Goal: Task Accomplishment & Management: Manage account settings

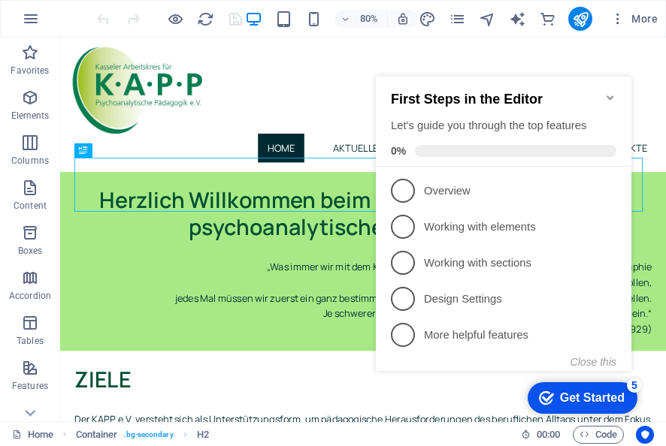
click at [611, 95] on icon "Minimize checklist" at bounding box center [609, 97] width 7 height 5
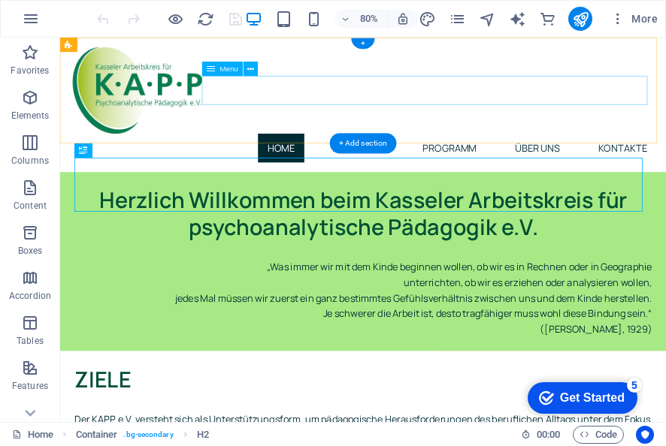
click at [425, 158] on nav "Home Aktuelles Programm Über uns Kontakte" at bounding box center [438, 176] width 733 height 36
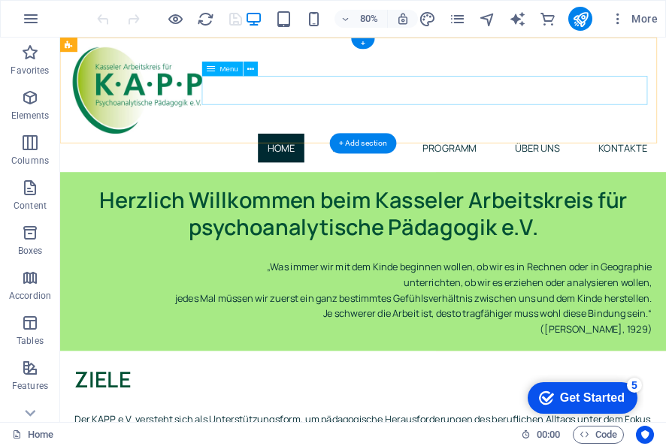
click at [532, 158] on nav "Home Aktuelles Programm Über uns Kontakte" at bounding box center [438, 176] width 733 height 36
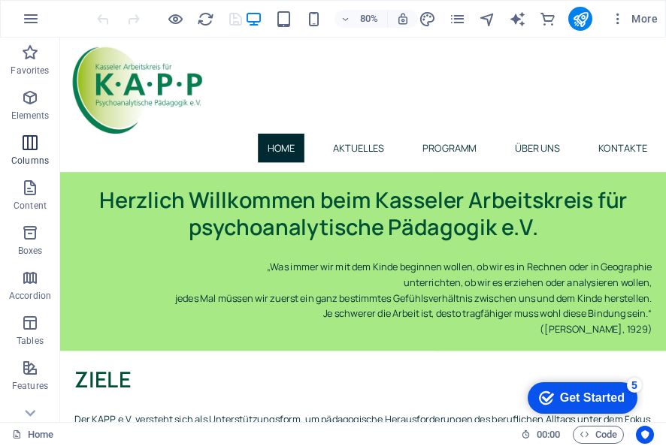
click at [23, 136] on icon "button" at bounding box center [30, 143] width 18 height 18
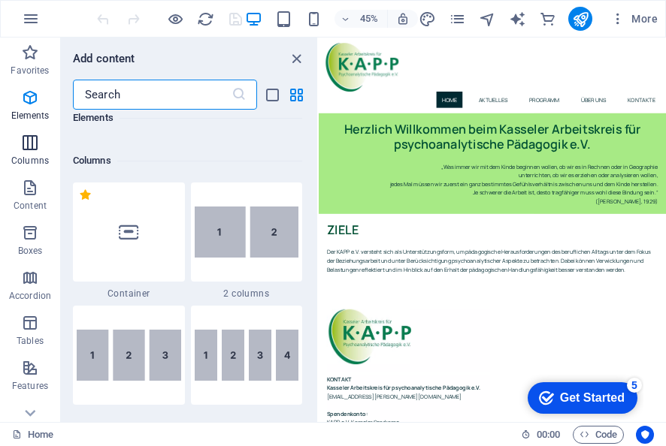
scroll to position [744, 0]
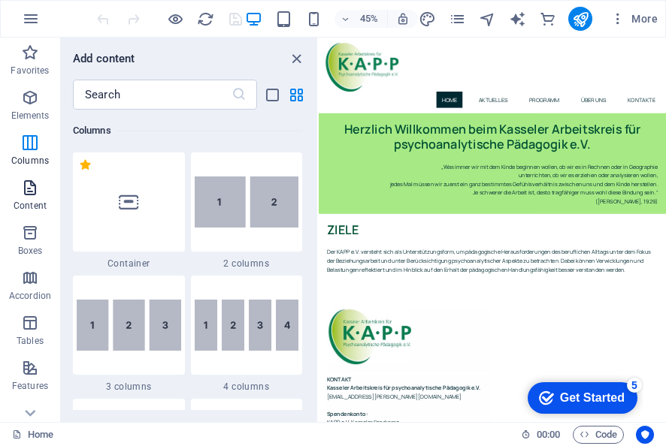
click at [29, 187] on icon "button" at bounding box center [30, 188] width 18 height 18
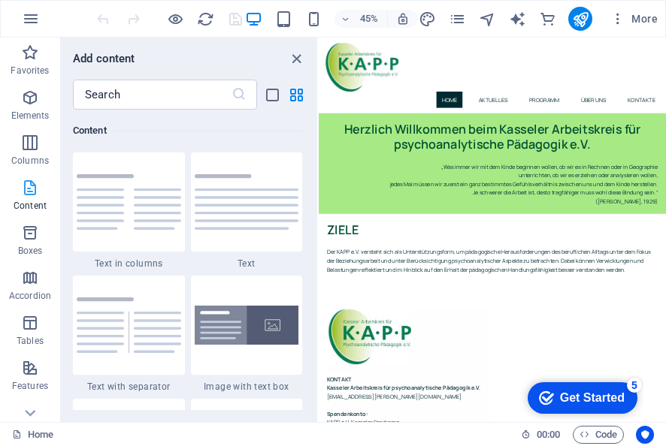
scroll to position [2629, 0]
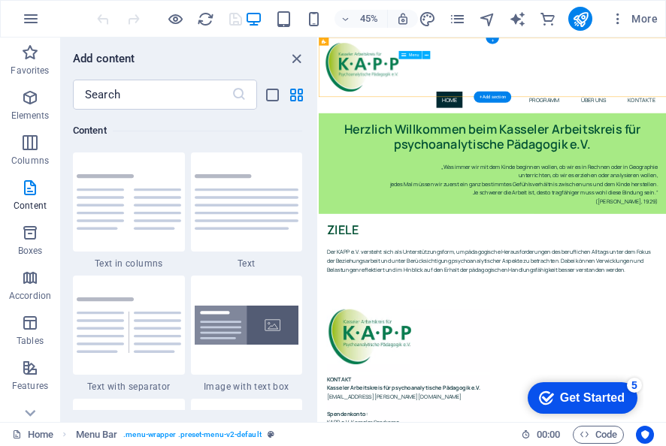
select select
select select "1"
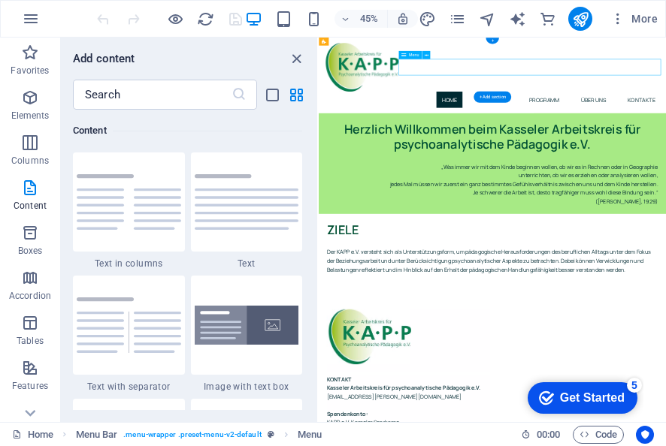
select select
select select "2"
select select
select select "4"
select select
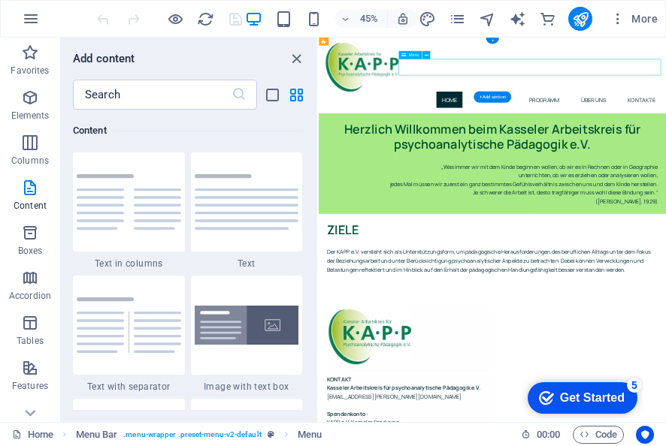
select select "3"
select select
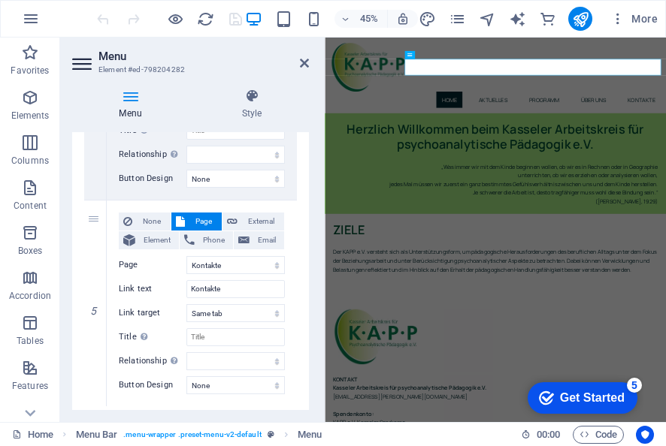
scroll to position [939, 0]
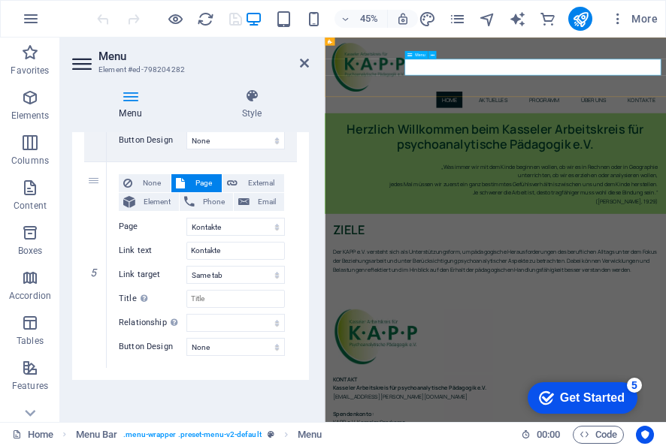
click at [100, 61] on h2 "Menu" at bounding box center [203, 57] width 210 height 14
click at [82, 62] on icon at bounding box center [83, 64] width 23 height 24
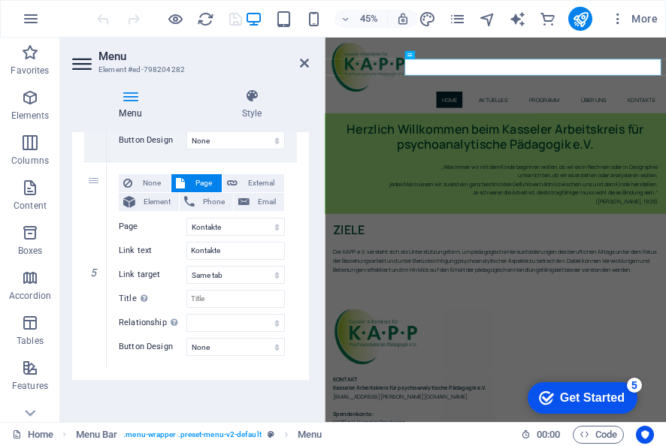
click at [131, 93] on icon at bounding box center [130, 96] width 116 height 15
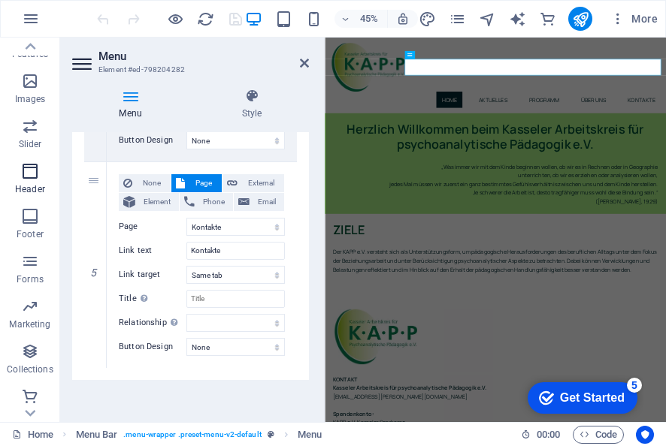
scroll to position [337, 0]
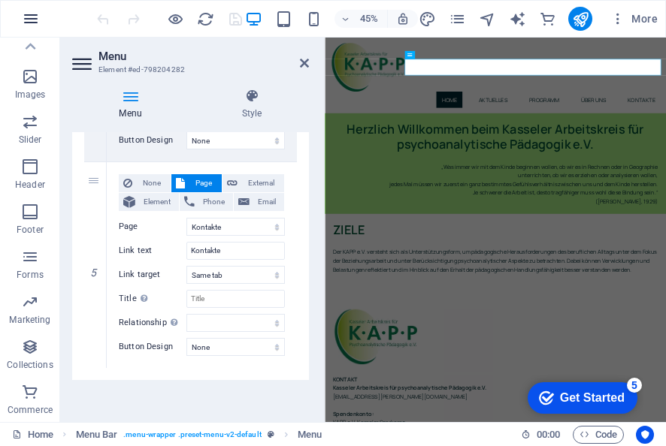
click at [31, 18] on icon "button" at bounding box center [31, 19] width 18 height 18
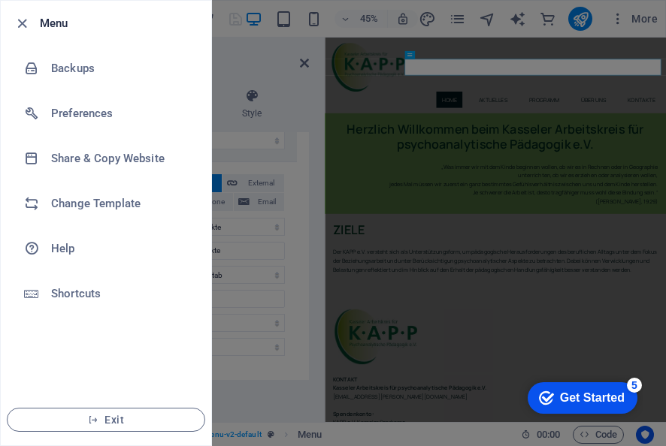
click at [53, 29] on h6 "Menu" at bounding box center [119, 23] width 159 height 18
click at [20, 23] on icon "button" at bounding box center [22, 23] width 17 height 17
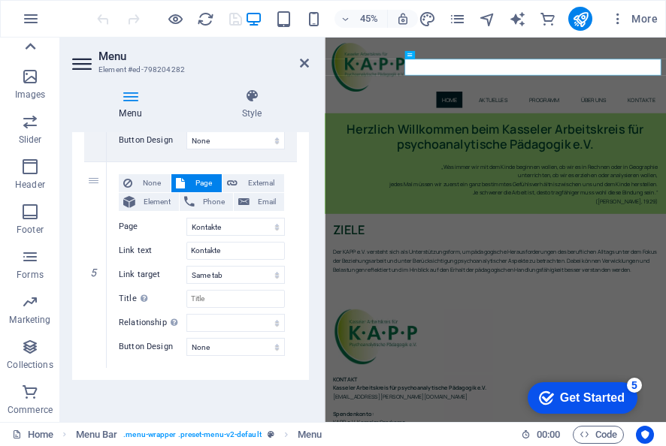
click at [29, 46] on icon at bounding box center [30, 46] width 21 height 21
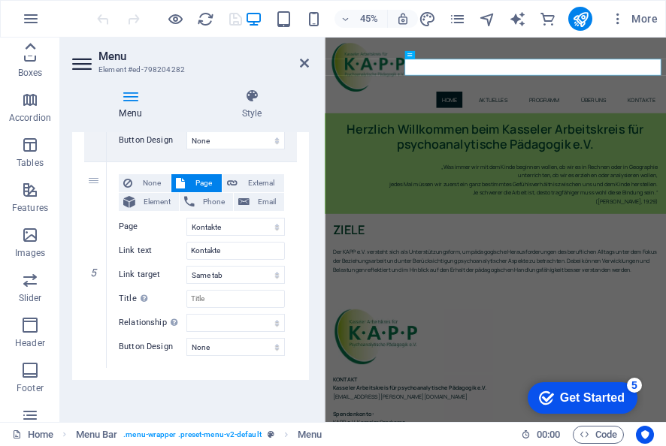
scroll to position [0, 0]
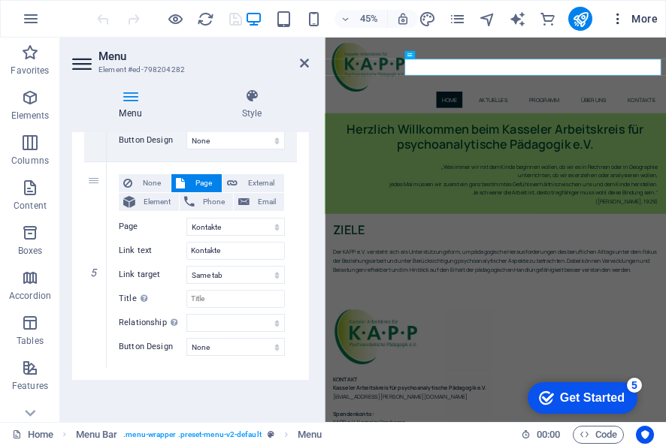
click at [643, 17] on span "More" at bounding box center [633, 18] width 47 height 15
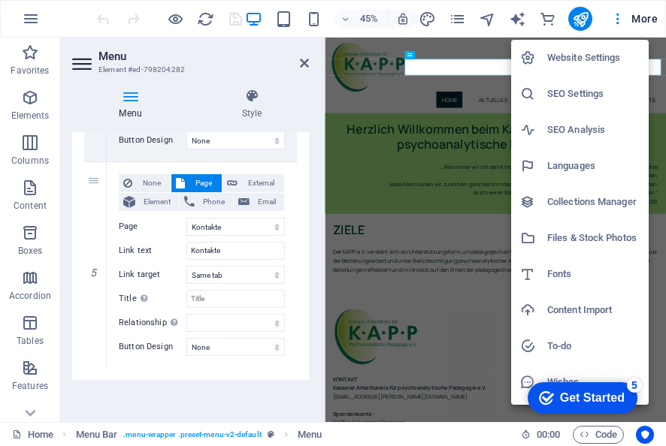
click at [584, 60] on h6 "Website Settings" at bounding box center [593, 58] width 92 height 18
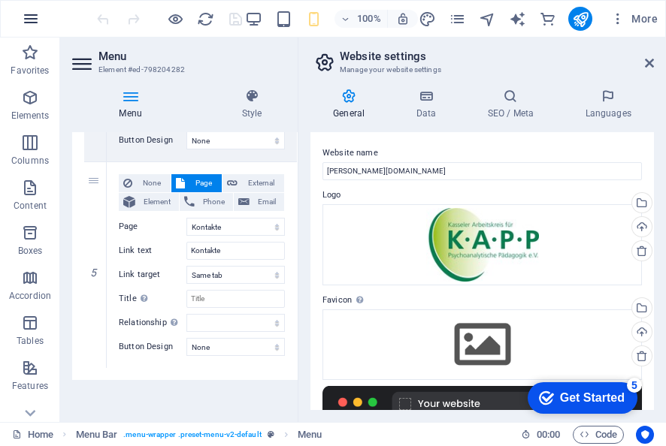
click at [27, 13] on icon "button" at bounding box center [31, 19] width 18 height 18
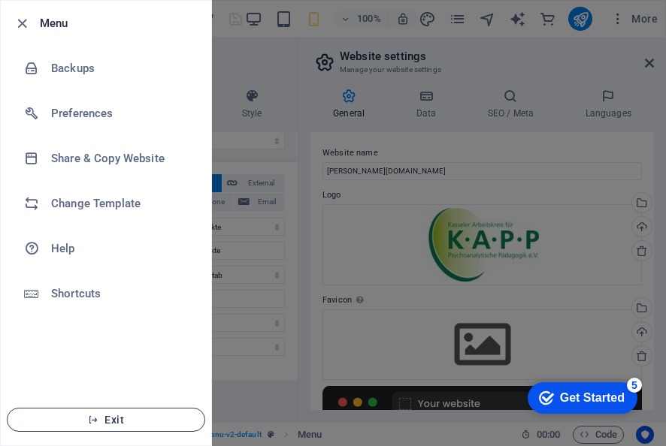
click at [101, 419] on span "Exit" at bounding box center [106, 420] width 173 height 12
